Goal: Navigation & Orientation: Find specific page/section

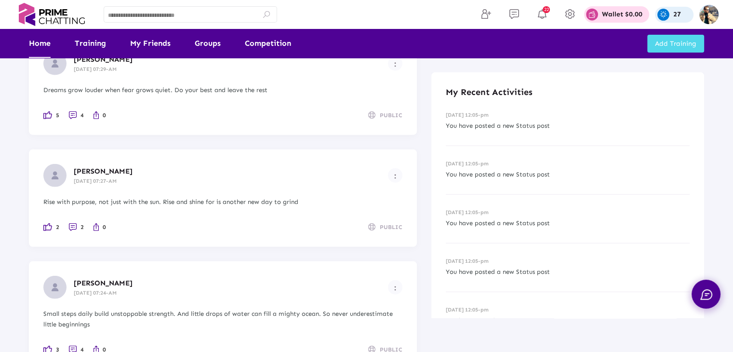
click at [48, 14] on img at bounding box center [51, 14] width 75 height 23
click at [39, 16] on img at bounding box center [51, 14] width 75 height 23
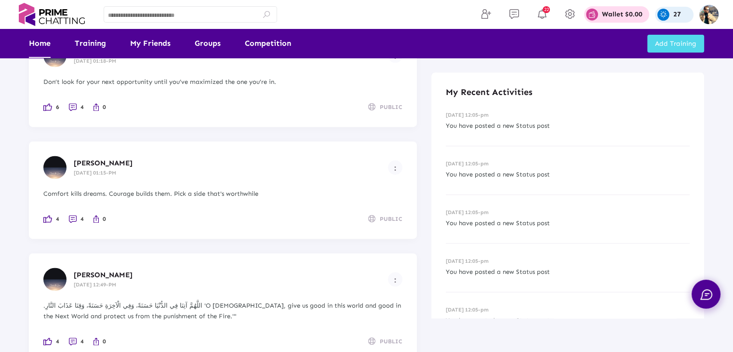
scroll to position [23282, 0]
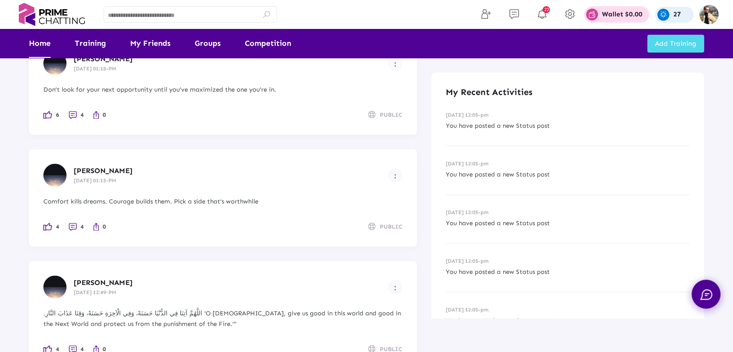
click at [37, 14] on img at bounding box center [51, 14] width 75 height 23
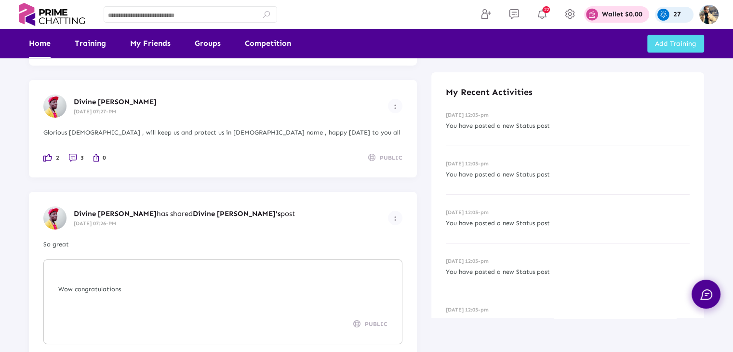
scroll to position [8831, 0]
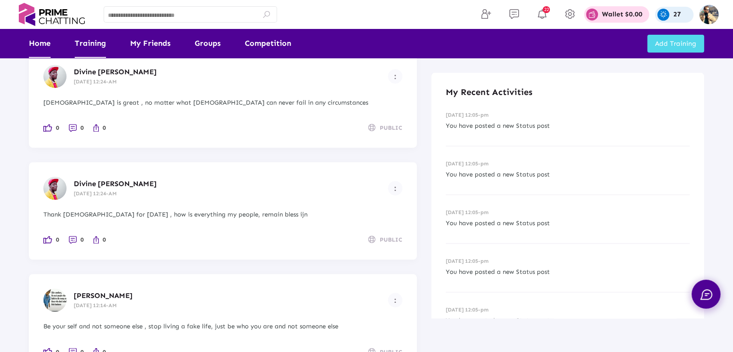
click at [50, 18] on img at bounding box center [51, 14] width 75 height 23
click at [88, 44] on link "Training" at bounding box center [90, 43] width 31 height 29
click at [93, 44] on link "Training" at bounding box center [90, 43] width 31 height 29
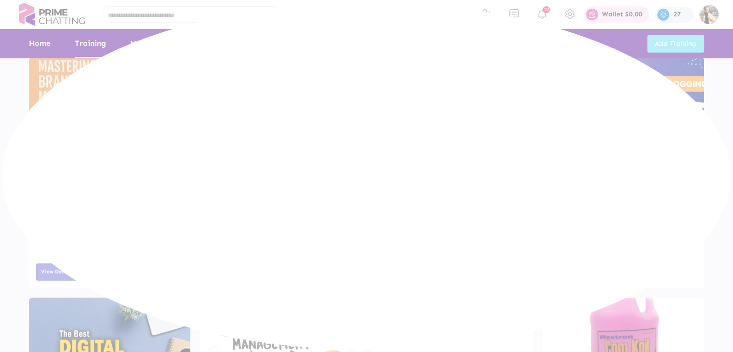
scroll to position [868, 0]
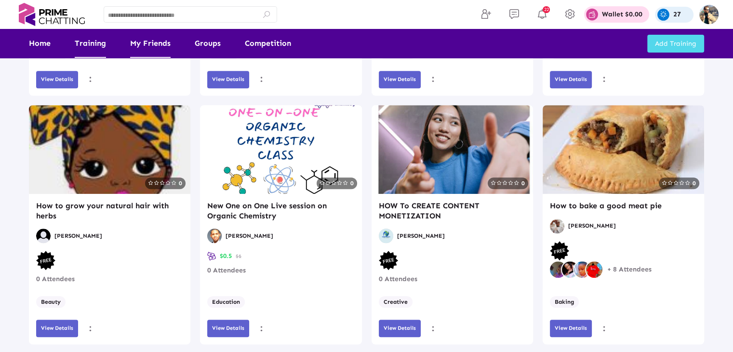
click at [143, 47] on link "My Friends" at bounding box center [150, 43] width 41 height 29
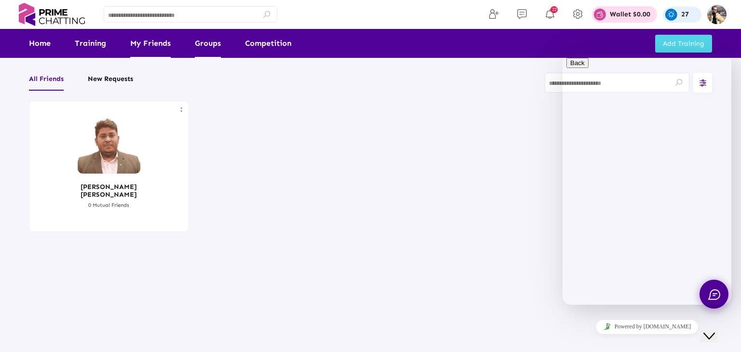
click at [205, 41] on link "Groups" at bounding box center [208, 43] width 26 height 29
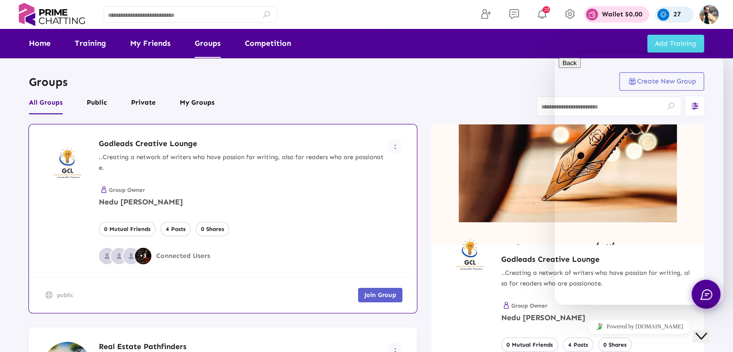
click at [707, 333] on icon "Close Chat This icon closes the chat window." at bounding box center [702, 336] width 12 height 12
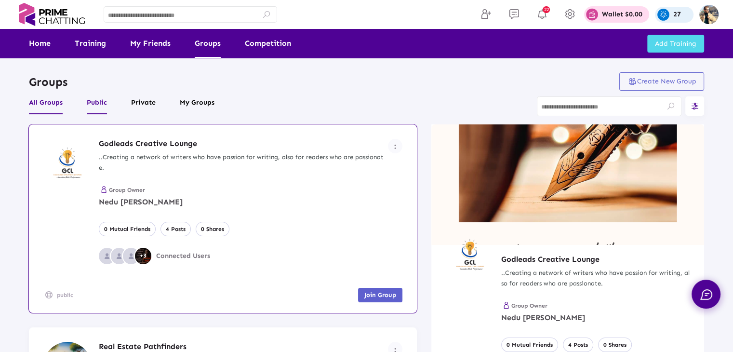
click at [99, 105] on button "Public" at bounding box center [97, 105] width 20 height 18
click at [136, 107] on button "Private" at bounding box center [143, 105] width 25 height 18
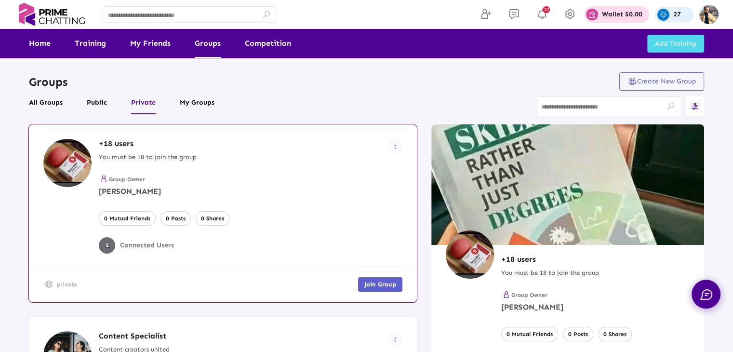
click at [196, 103] on button "My Groups" at bounding box center [197, 105] width 35 height 18
